Goal: Find specific page/section: Find specific page/section

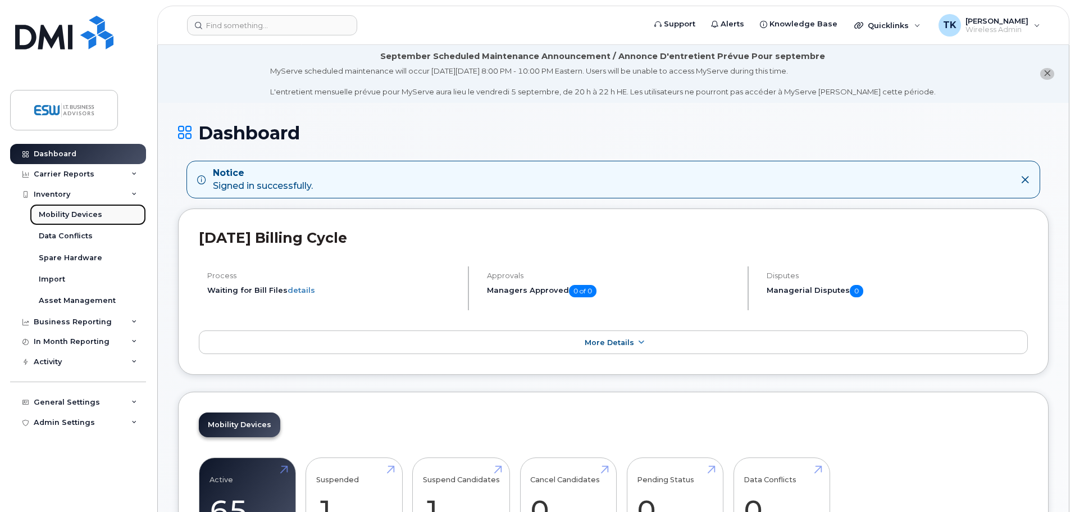
drag, startPoint x: 80, startPoint y: 214, endPoint x: 128, endPoint y: 209, distance: 48.5
click at [79, 214] on div "Mobility Devices" at bounding box center [70, 214] width 63 height 10
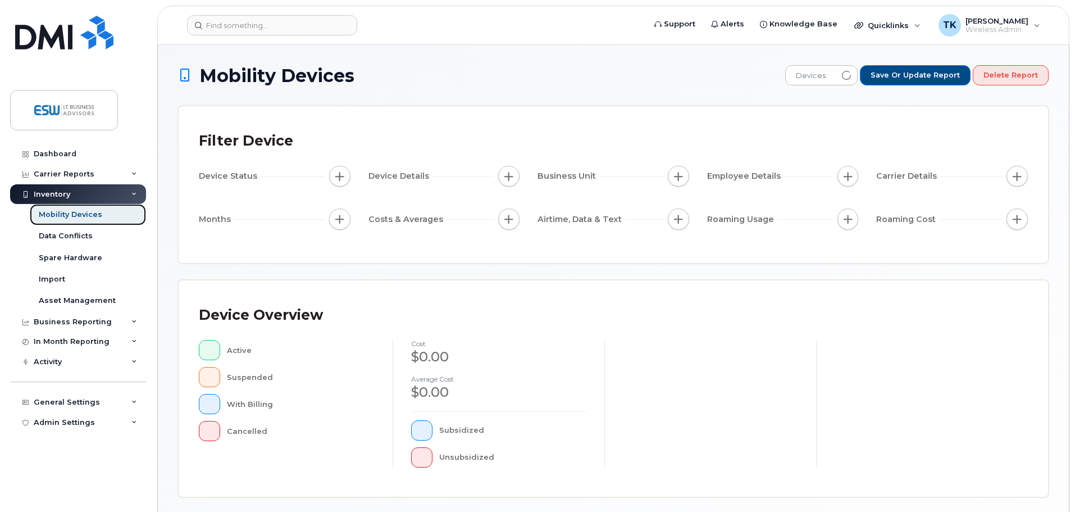
scroll to position [261, 0]
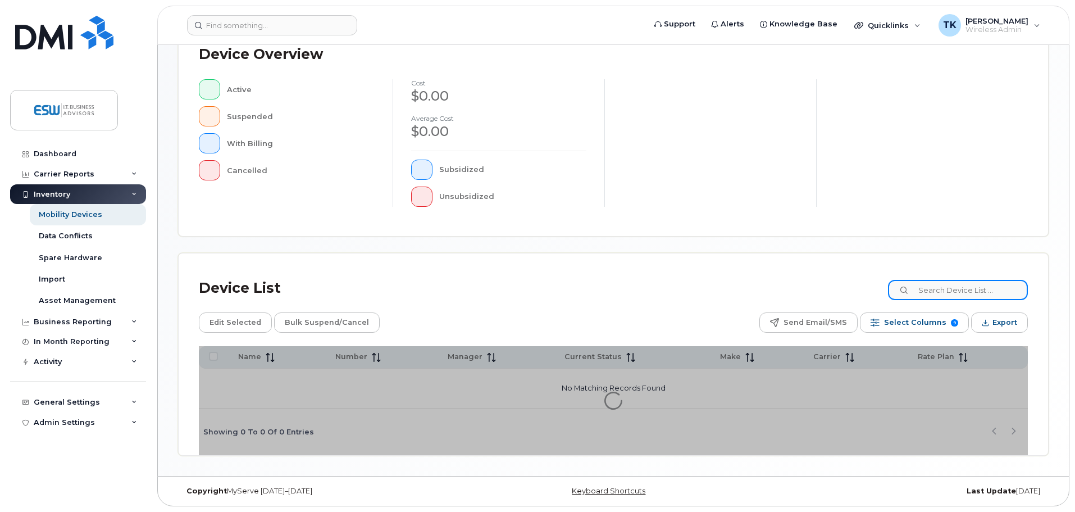
click at [947, 290] on input at bounding box center [958, 290] width 140 height 20
type input "[PERSON_NAME]"
click at [751, 219] on div "Device Overview Active Suspended With Billing Cancelled cost $0.00 Average cost…" at bounding box center [613, 128] width 869 height 216
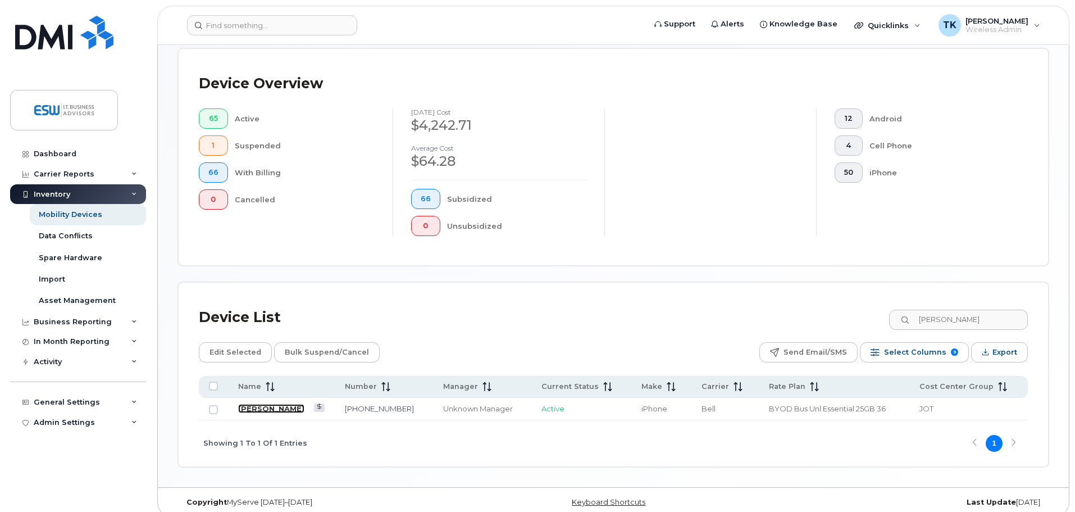
drag, startPoint x: 275, startPoint y: 399, endPoint x: 284, endPoint y: 402, distance: 9.4
click at [275, 404] on link "[PERSON_NAME]" at bounding box center [271, 408] width 66 height 9
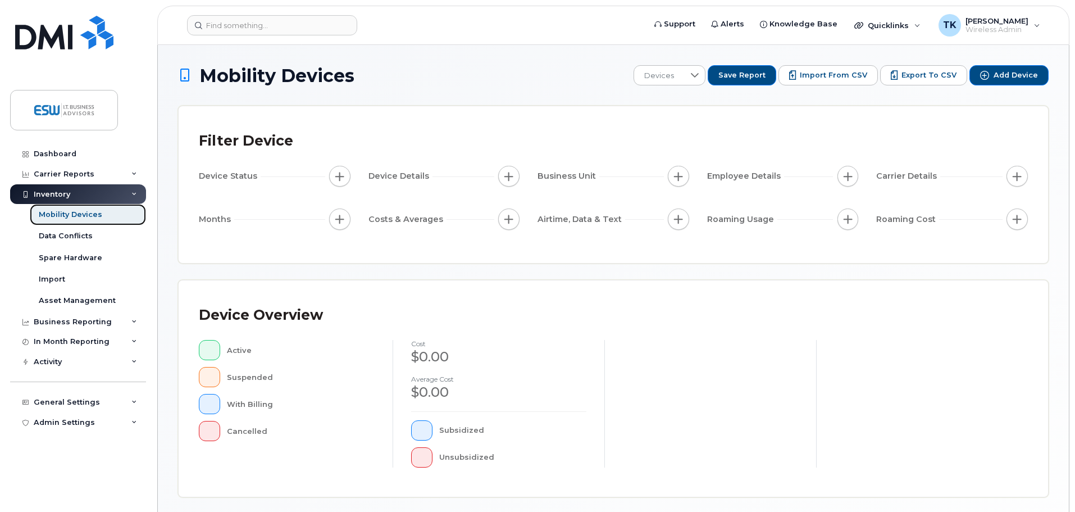
click at [78, 212] on div "Mobility Devices" at bounding box center [70, 214] width 63 height 10
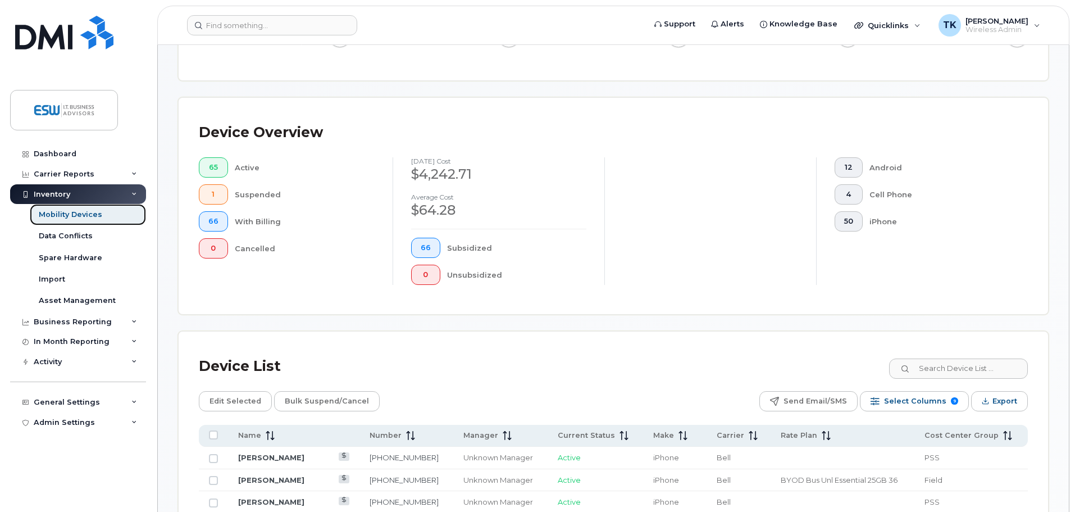
scroll to position [337, 0]
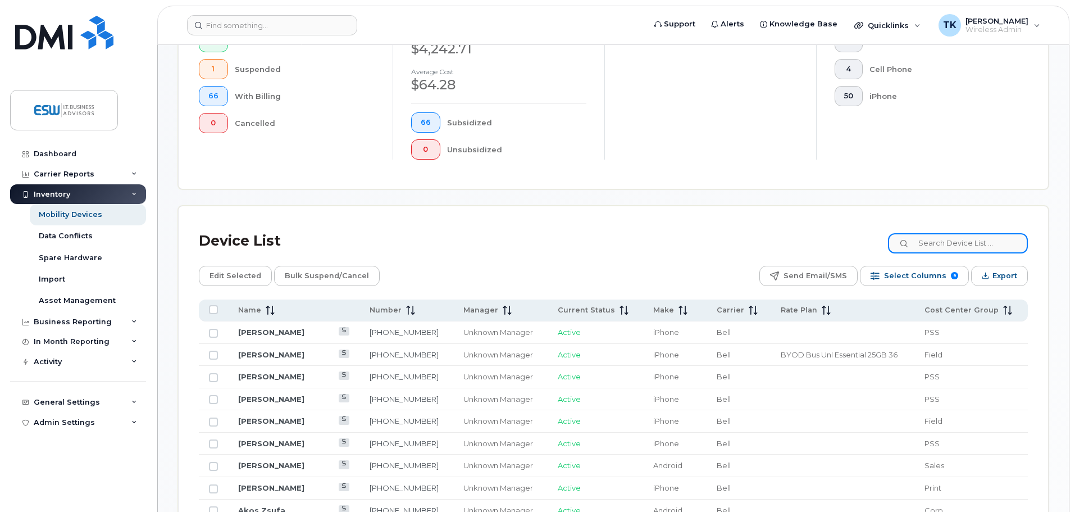
click at [954, 235] on input at bounding box center [958, 243] width 140 height 20
paste input "8288"
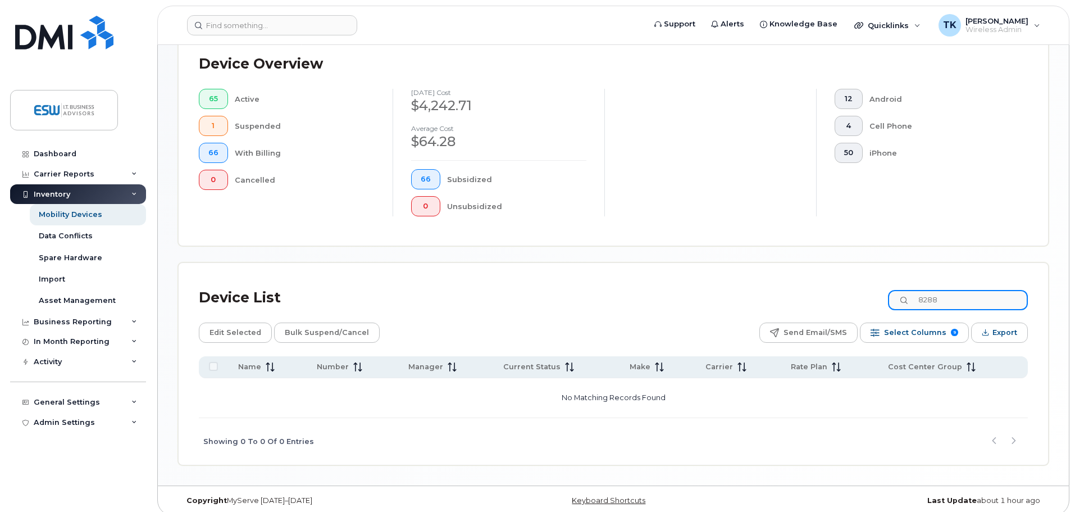
click at [947, 290] on input "8288" at bounding box center [958, 300] width 140 height 20
click at [946, 290] on input "8288" at bounding box center [958, 300] width 140 height 20
paste input "602"
type input "6028"
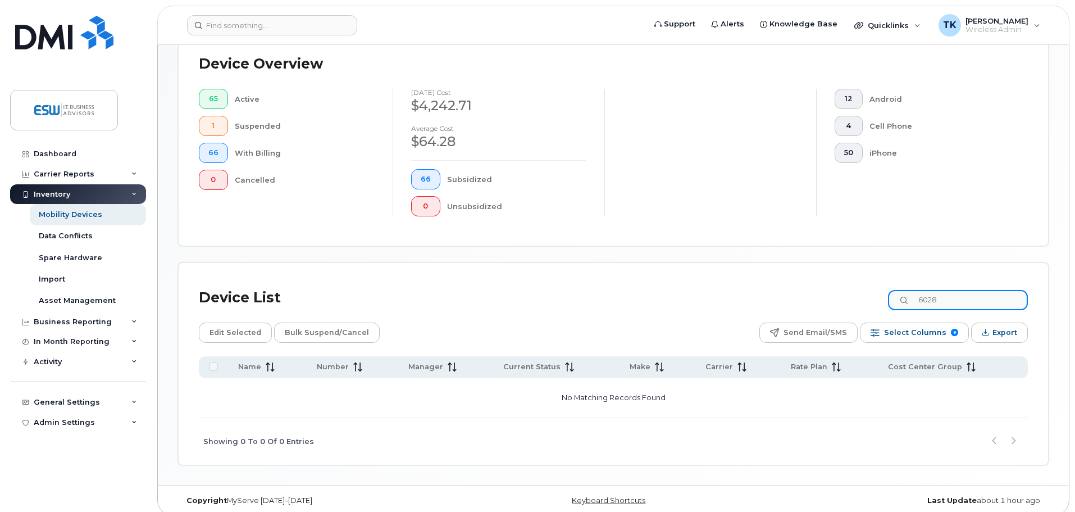
click at [990, 290] on input "6028" at bounding box center [958, 300] width 140 height 20
click at [993, 290] on input "6028" at bounding box center [958, 300] width 140 height 20
click at [997, 290] on input "6028" at bounding box center [958, 300] width 140 height 20
click at [998, 290] on input "6028" at bounding box center [958, 300] width 140 height 20
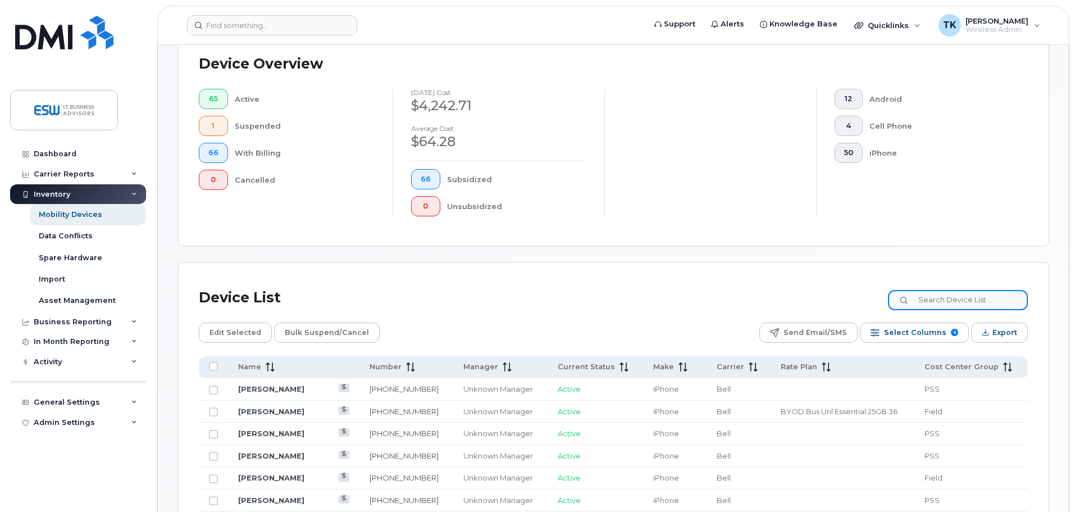
scroll to position [337, 0]
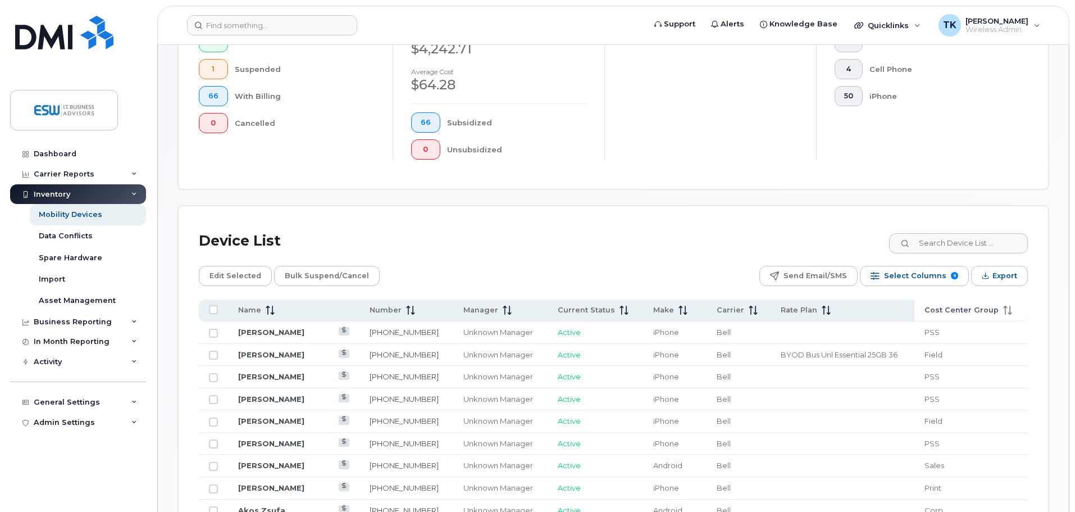
click at [945, 305] on span "Cost Center Group" at bounding box center [961, 310] width 74 height 10
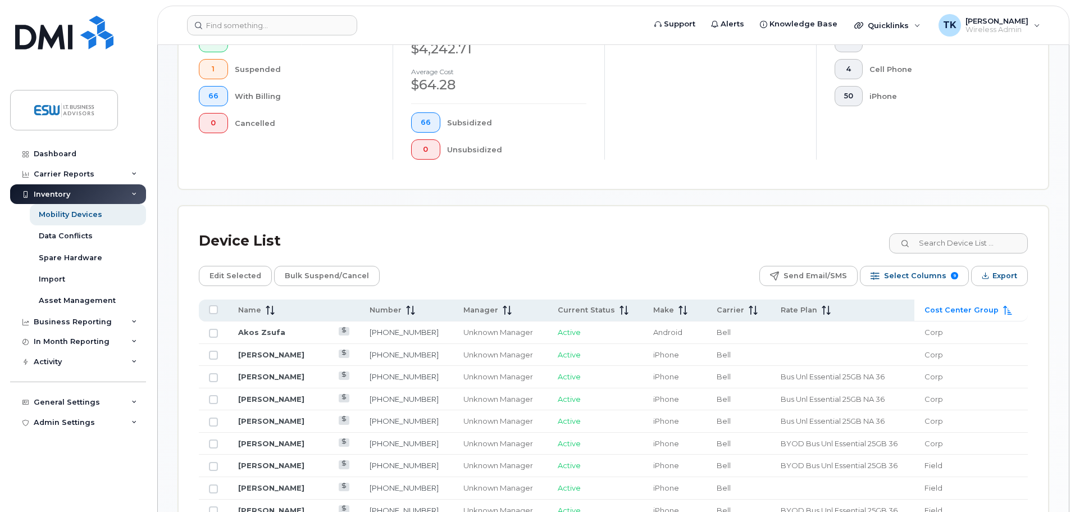
click at [945, 305] on span "Cost Center Group" at bounding box center [961, 310] width 74 height 10
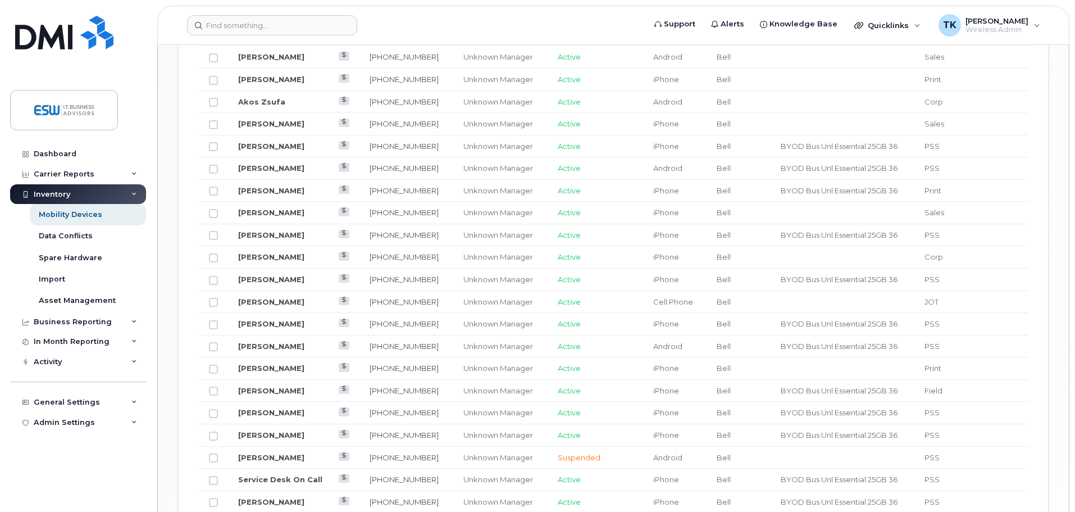
scroll to position [449, 0]
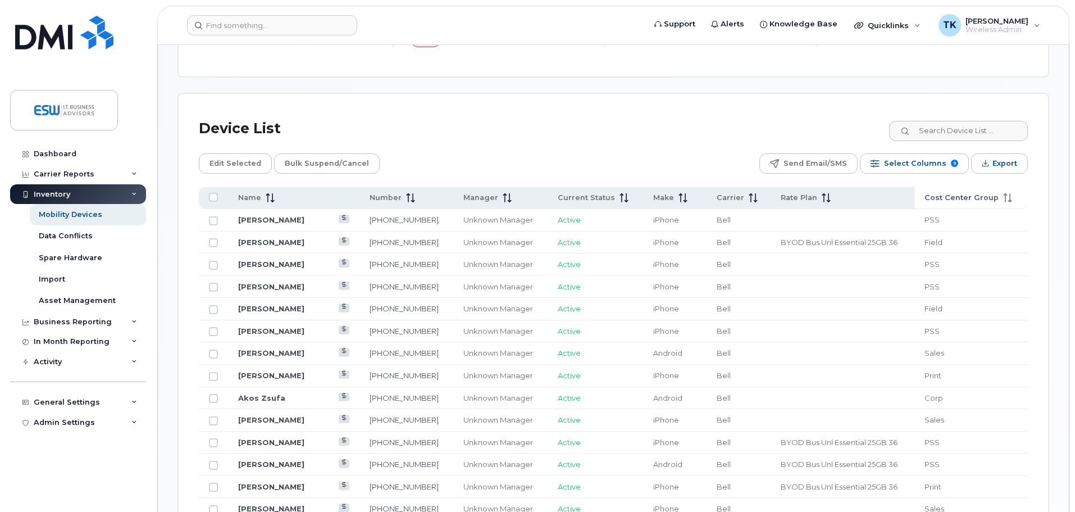
click at [970, 193] on span "Cost Center Group" at bounding box center [961, 198] width 74 height 10
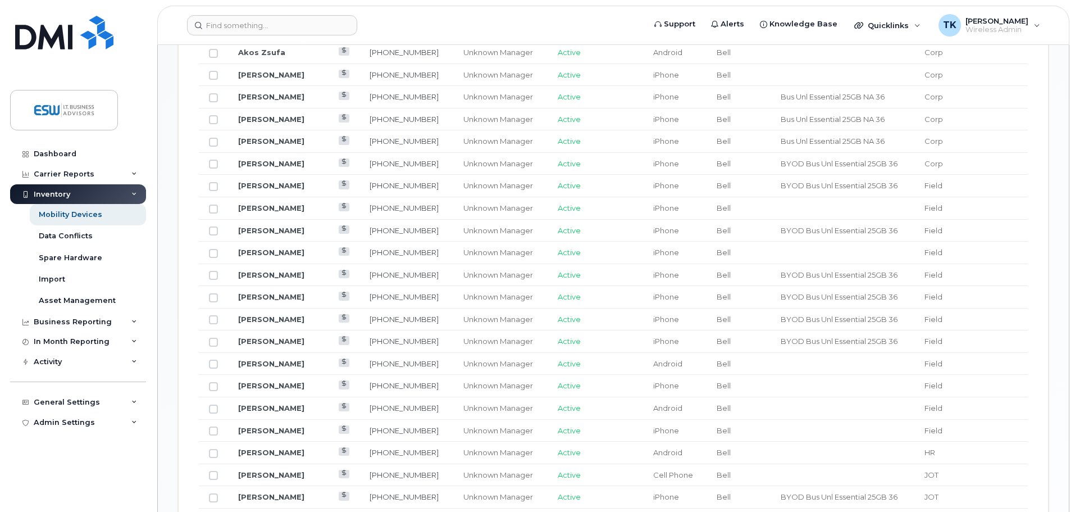
scroll to position [618, 0]
